Goal: Understand process/instructions

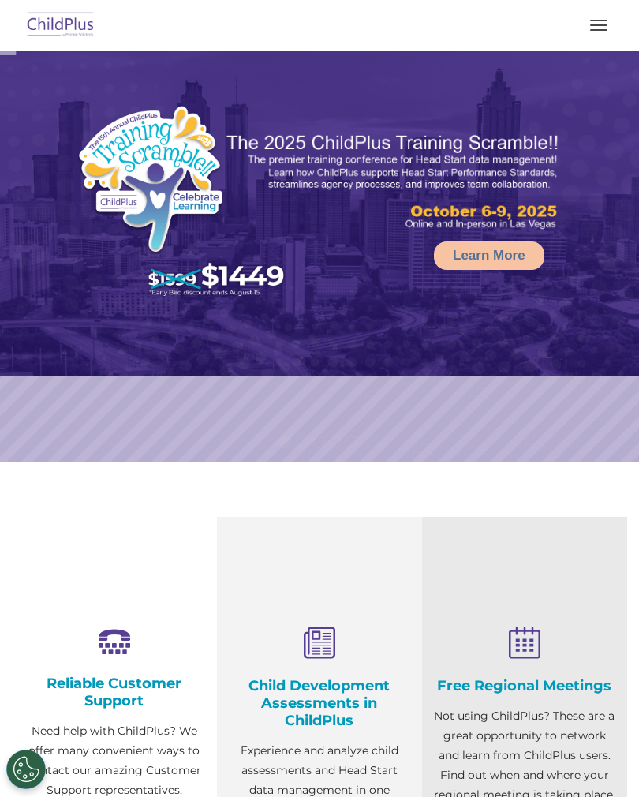
select select "MEDIUM"
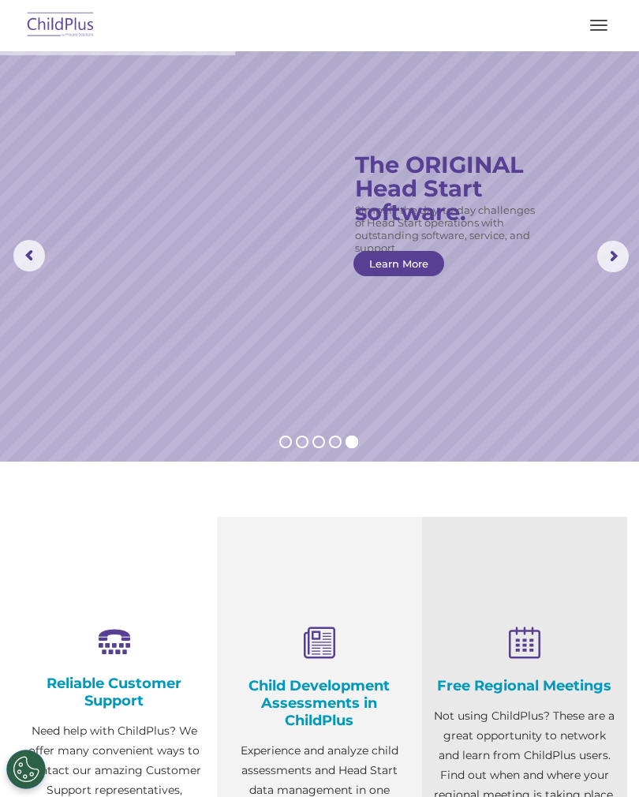
click at [603, 32] on button "button" at bounding box center [598, 25] width 33 height 25
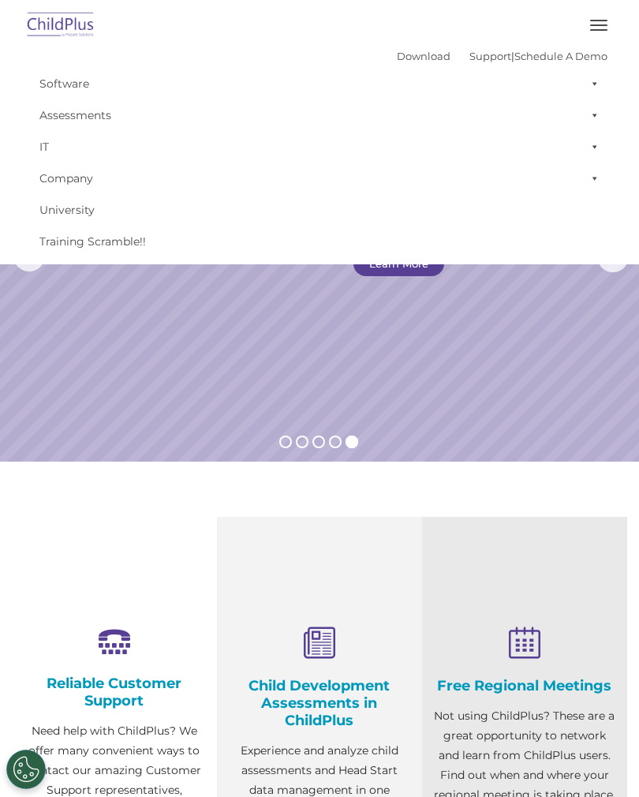
click at [609, 17] on button "button" at bounding box center [598, 25] width 33 height 25
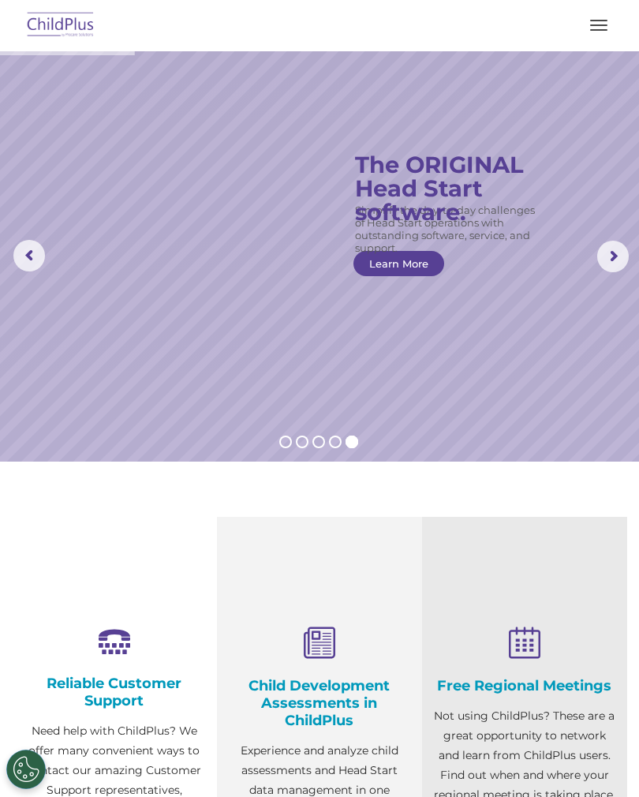
click at [62, 28] on img at bounding box center [61, 25] width 74 height 37
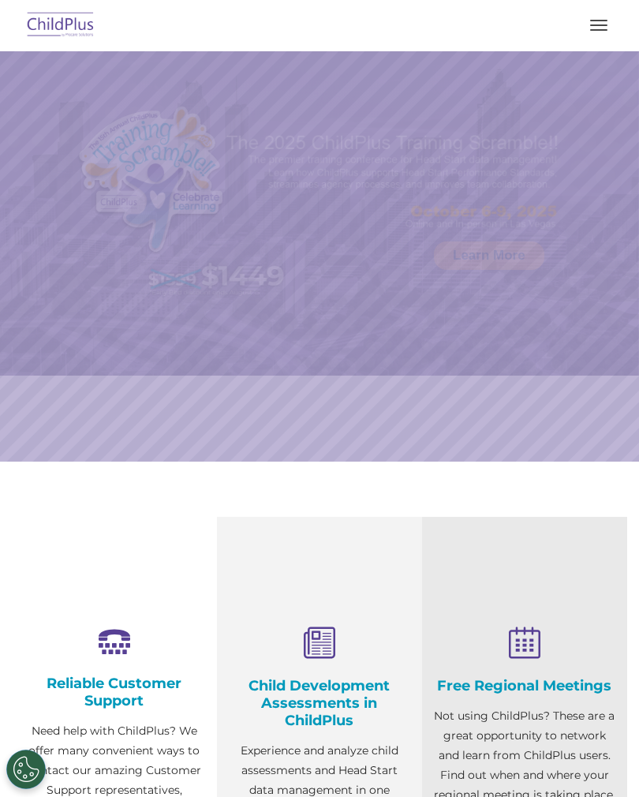
select select "MEDIUM"
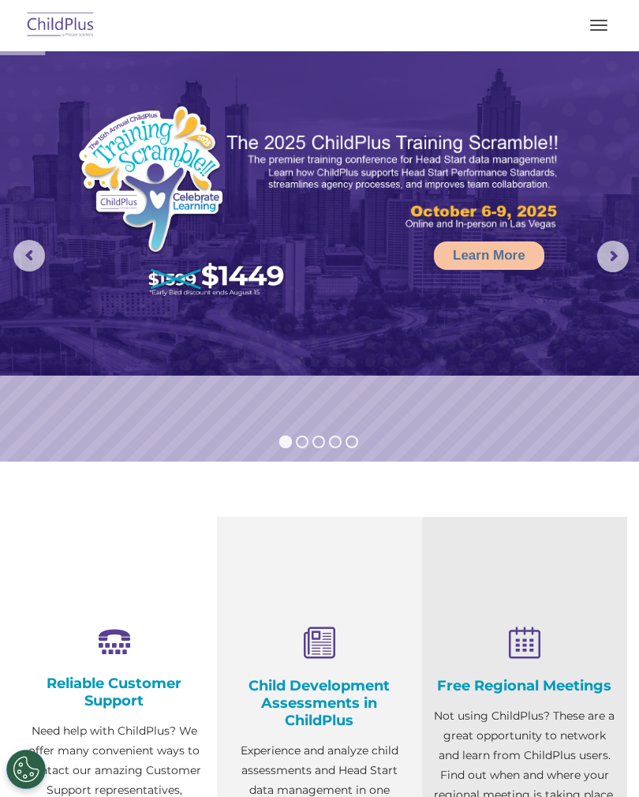
click at [597, 30] on span "button" at bounding box center [598, 30] width 17 height 2
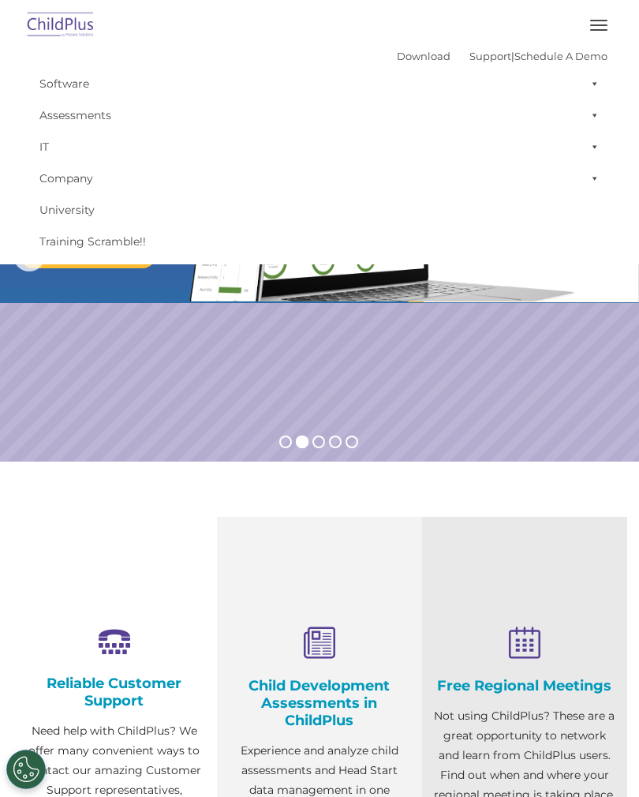
click at [596, 84] on span at bounding box center [592, 84] width 16 height 32
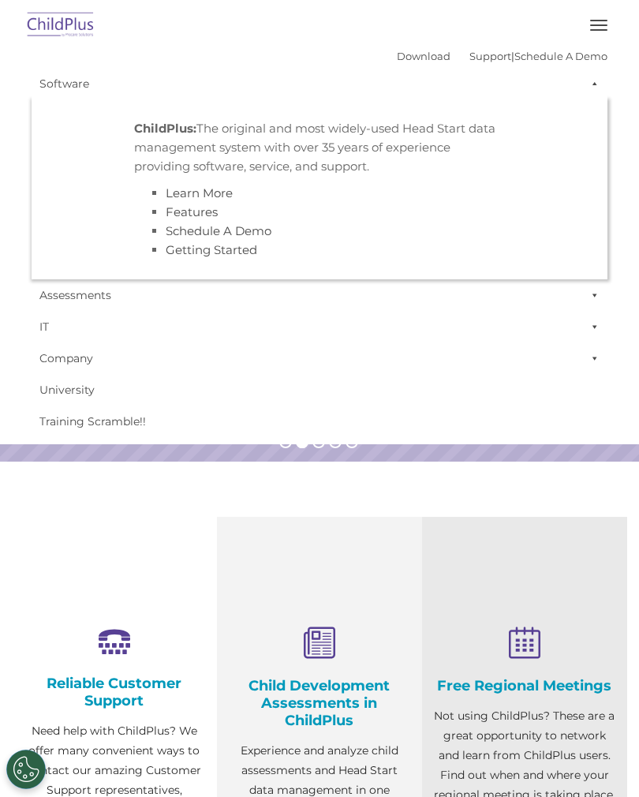
click at [606, 17] on button "button" at bounding box center [598, 25] width 33 height 25
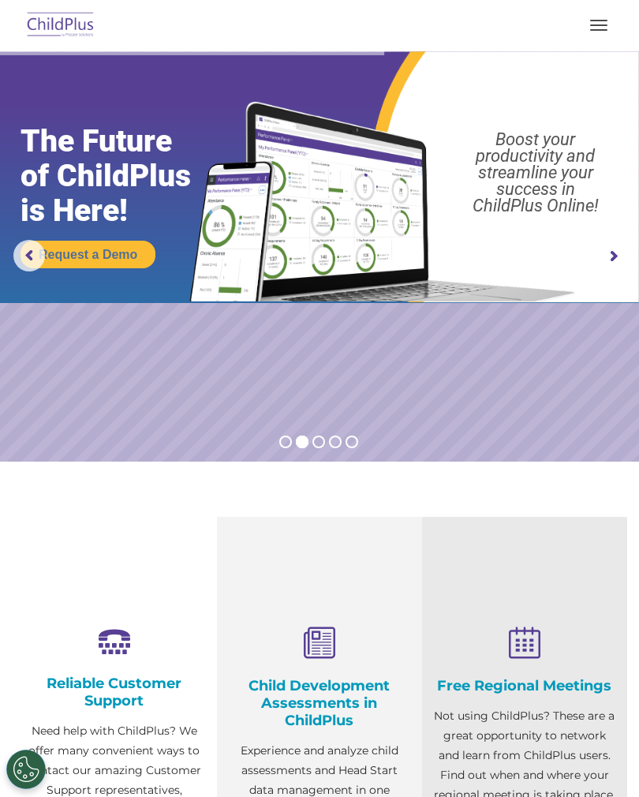
click at [596, 24] on span "button" at bounding box center [598, 25] width 17 height 2
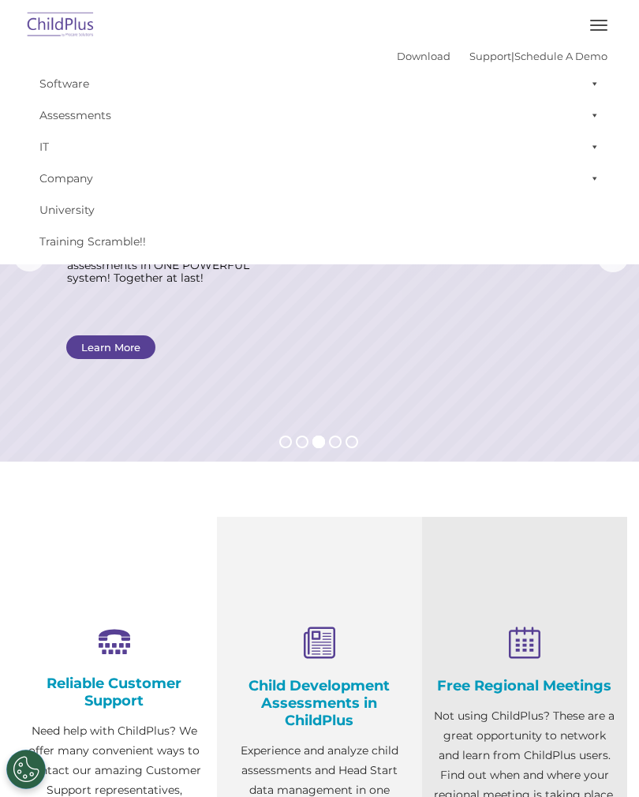
click at [78, 80] on link "Software" at bounding box center [320, 84] width 576 height 32
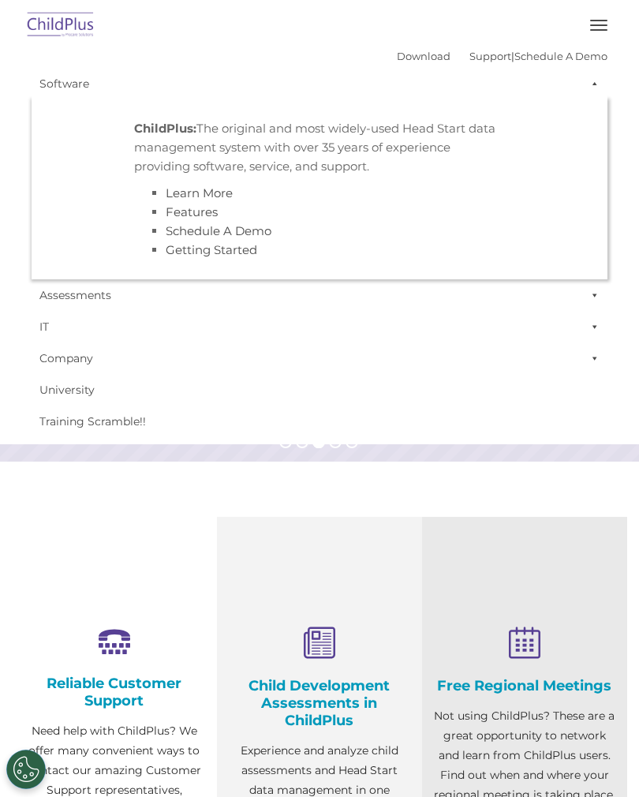
click at [481, 154] on p "ChildPlus: The original and most widely-used Head Start data management system …" at bounding box center [319, 147] width 371 height 57
click at [317, 143] on p "ChildPlus: The original and most widely-used Head Start data management system …" at bounding box center [319, 147] width 371 height 57
click at [243, 249] on link "Getting Started" at bounding box center [211, 249] width 91 height 15
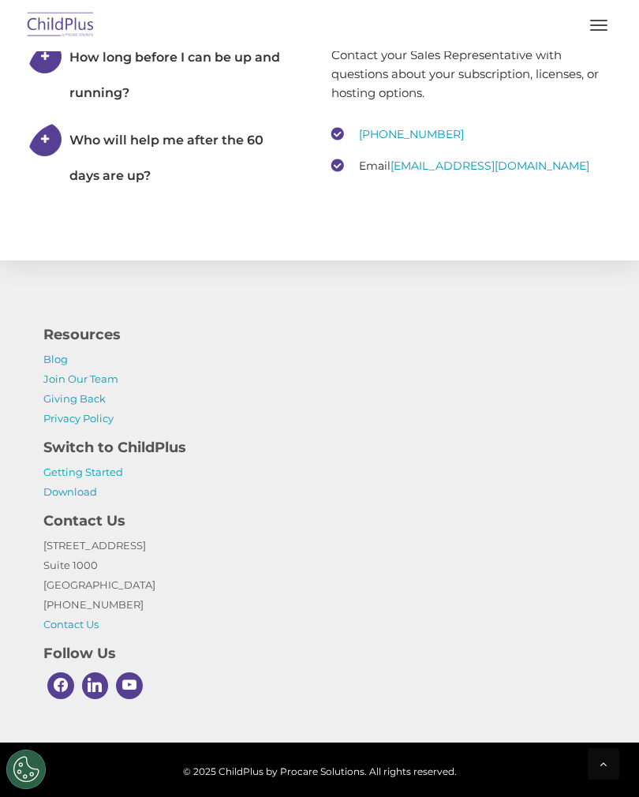
scroll to position [3171, 0]
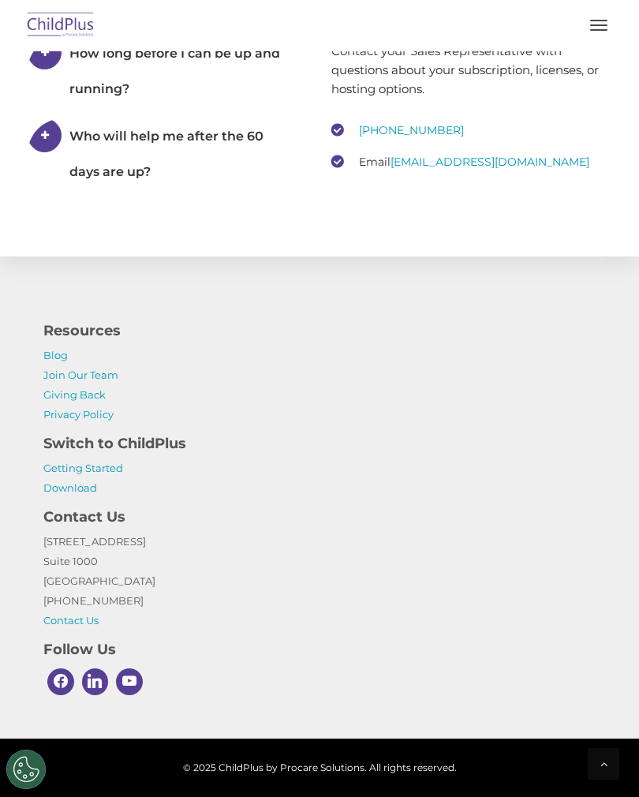
click at [78, 491] on link "Download" at bounding box center [70, 487] width 54 height 13
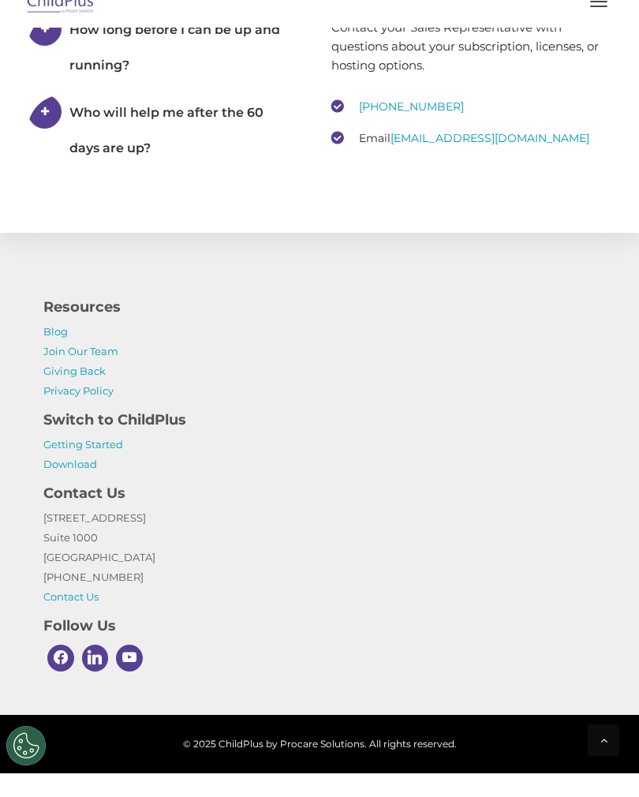
scroll to position [3195, 0]
